Goal: Transaction & Acquisition: Register for event/course

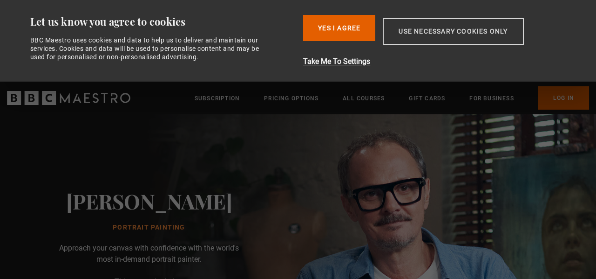
click at [419, 33] on button "Use necessary cookies only" at bounding box center [453, 31] width 141 height 27
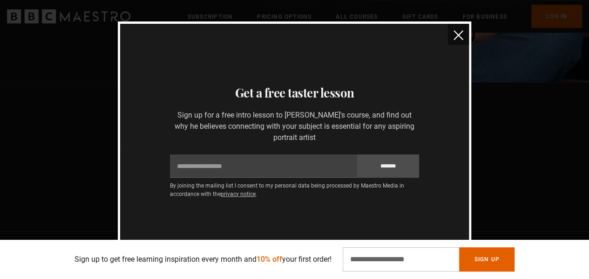
scroll to position [280, 0]
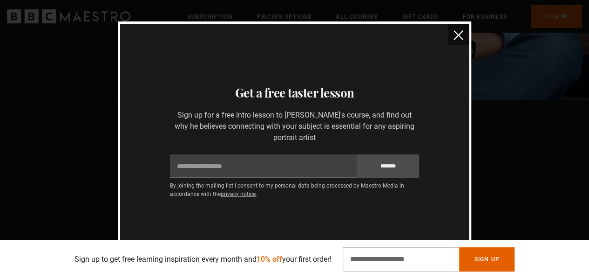
drag, startPoint x: 460, startPoint y: 32, endPoint x: 472, endPoint y: 45, distance: 18.5
click at [460, 32] on img "close" at bounding box center [459, 35] width 10 height 10
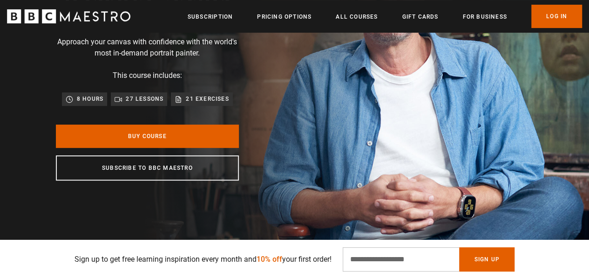
scroll to position [93, 0]
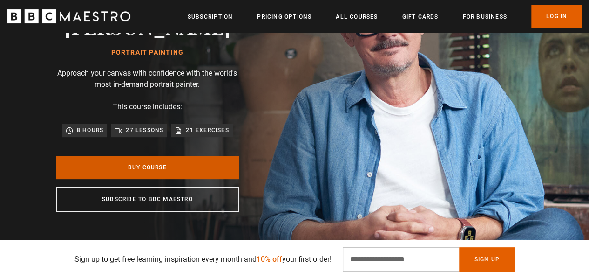
click at [127, 164] on link "Buy Course" at bounding box center [147, 167] width 183 height 23
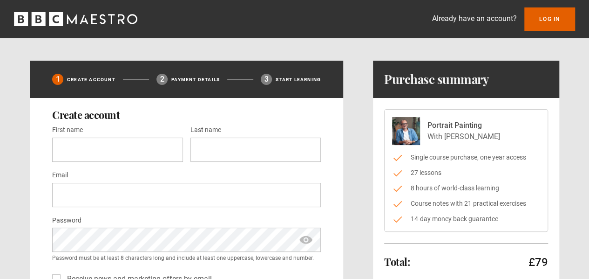
drag, startPoint x: 428, startPoint y: 123, endPoint x: 492, endPoint y: 139, distance: 65.4
click at [492, 139] on div "Portrait Painting With Jonathan Yeo" at bounding box center [466, 131] width 148 height 28
copy div "Portrait Painting With Jonathan Yeo"
